Goal: Check status: Check status

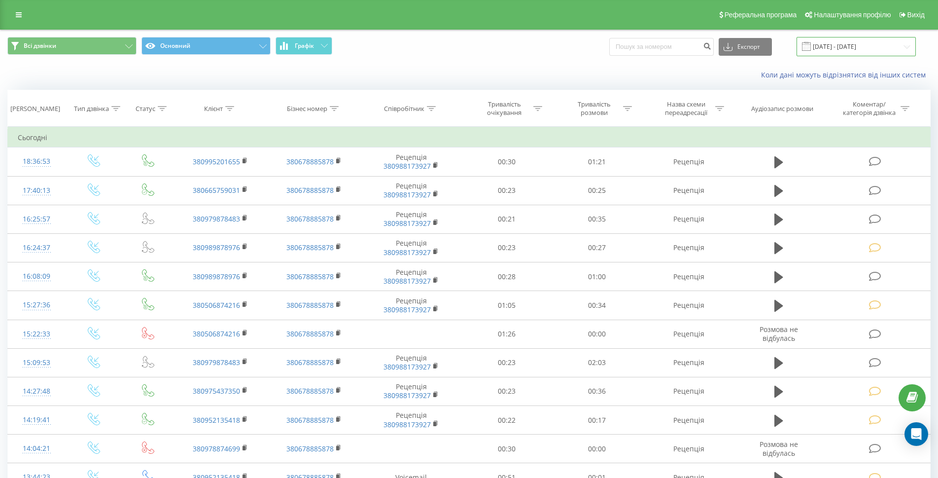
click at [839, 45] on input "[DATE] - [DATE]" at bounding box center [856, 46] width 119 height 19
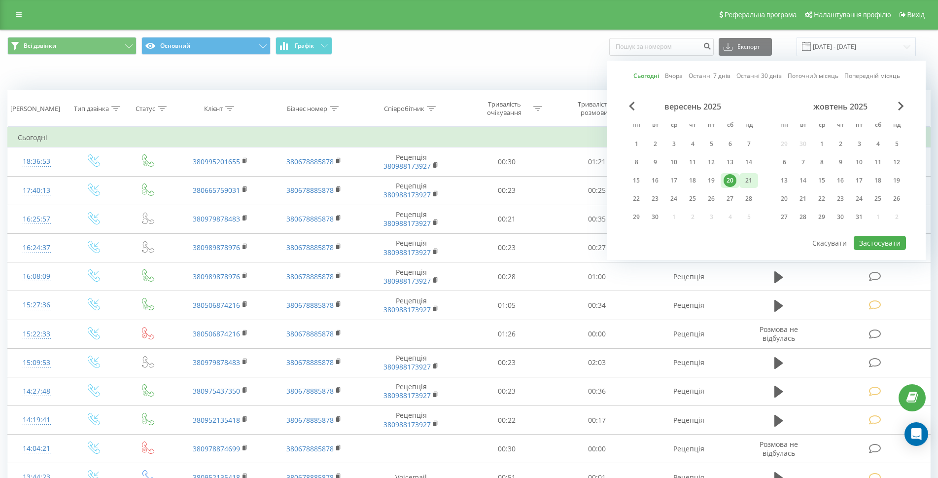
click at [753, 184] on div "21" at bounding box center [748, 180] width 13 height 13
click at [876, 242] on button "Застосувати" at bounding box center [880, 243] width 52 height 14
type input "[DATE] - [DATE]"
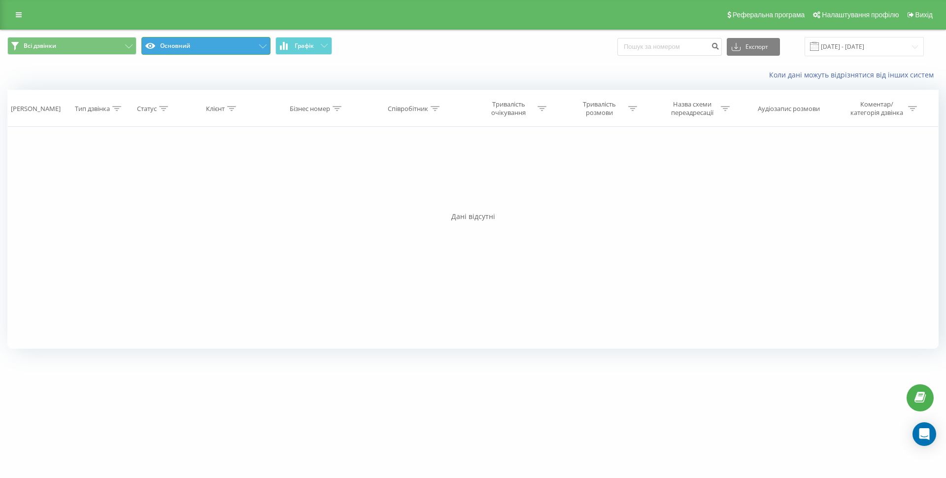
click at [205, 44] on button "Основний" at bounding box center [205, 46] width 129 height 18
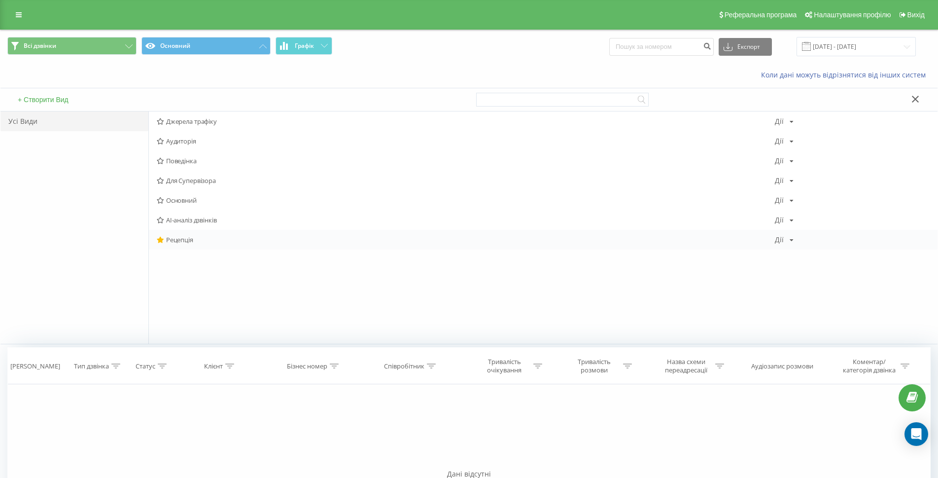
click at [191, 236] on span "Рецепція" at bounding box center [466, 239] width 618 height 7
